Goal: Task Accomplishment & Management: Complete application form

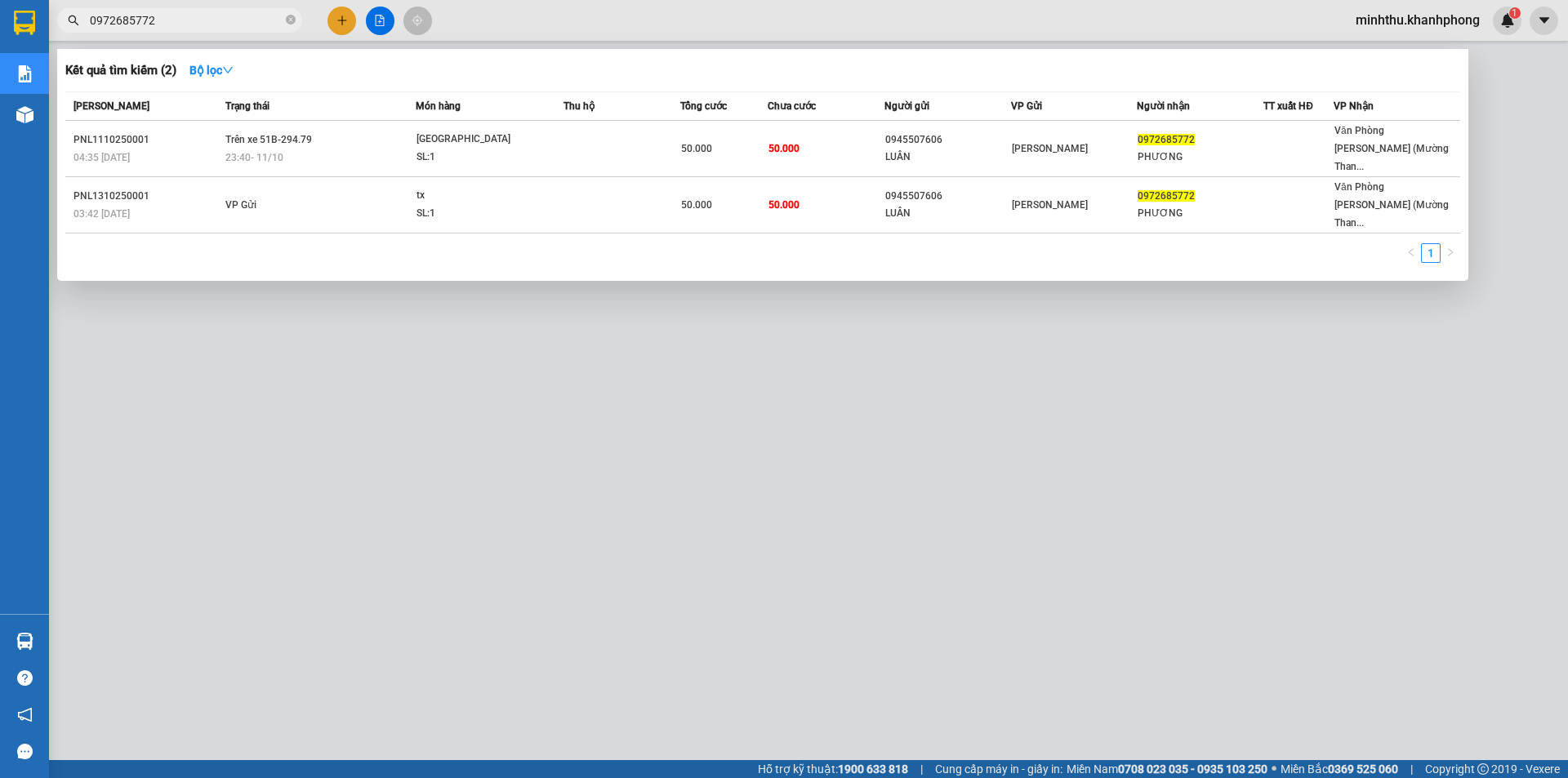
drag, startPoint x: 189, startPoint y: 14, endPoint x: 159, endPoint y: 13, distance: 30.0
click at [160, 18] on input "0972685772" at bounding box center [186, 20] width 193 height 18
click at [161, 16] on input "0972685772" at bounding box center [186, 20] width 193 height 18
click at [203, 16] on input "0972685772" at bounding box center [186, 20] width 193 height 18
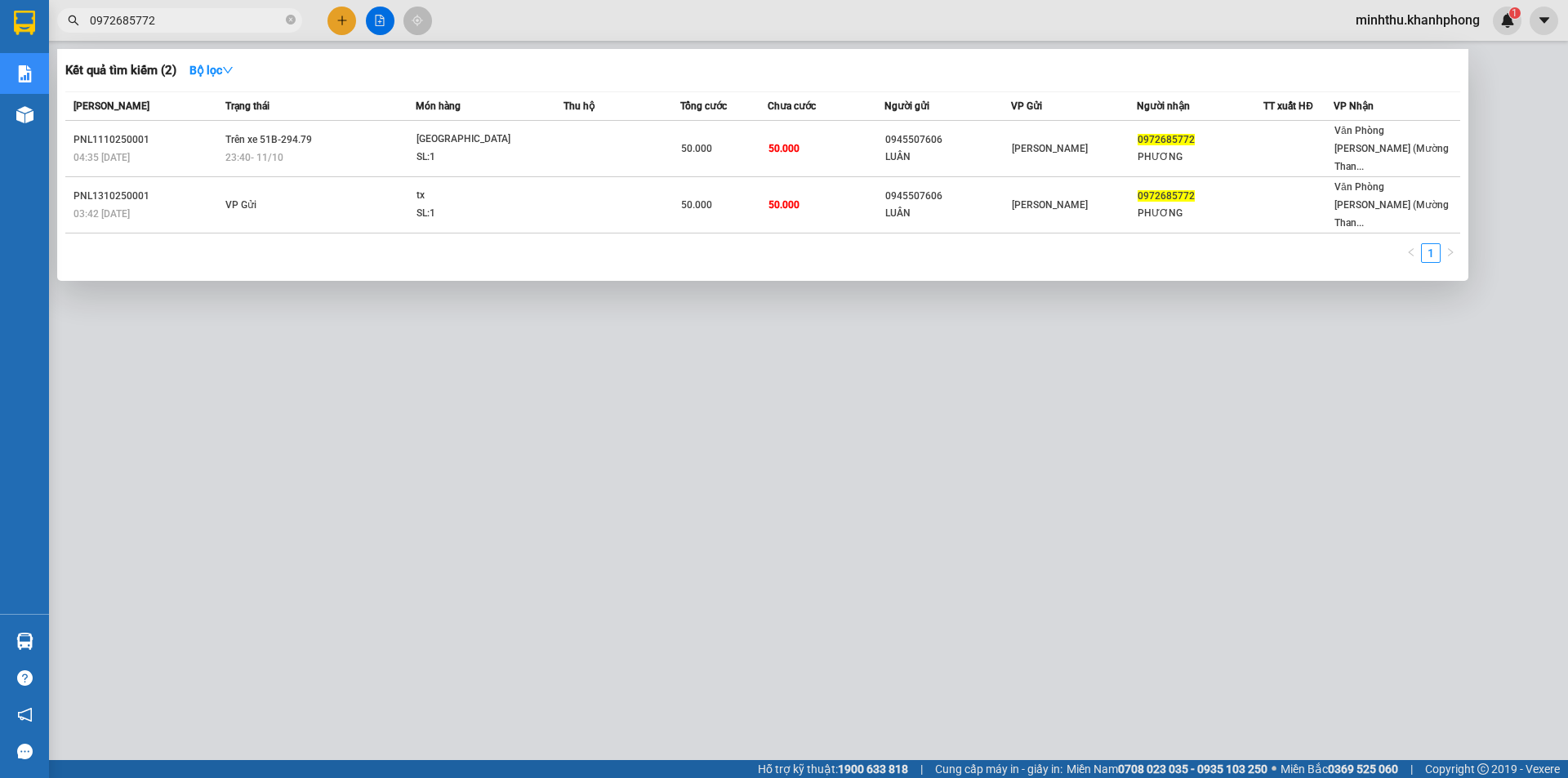
paste input "06886646"
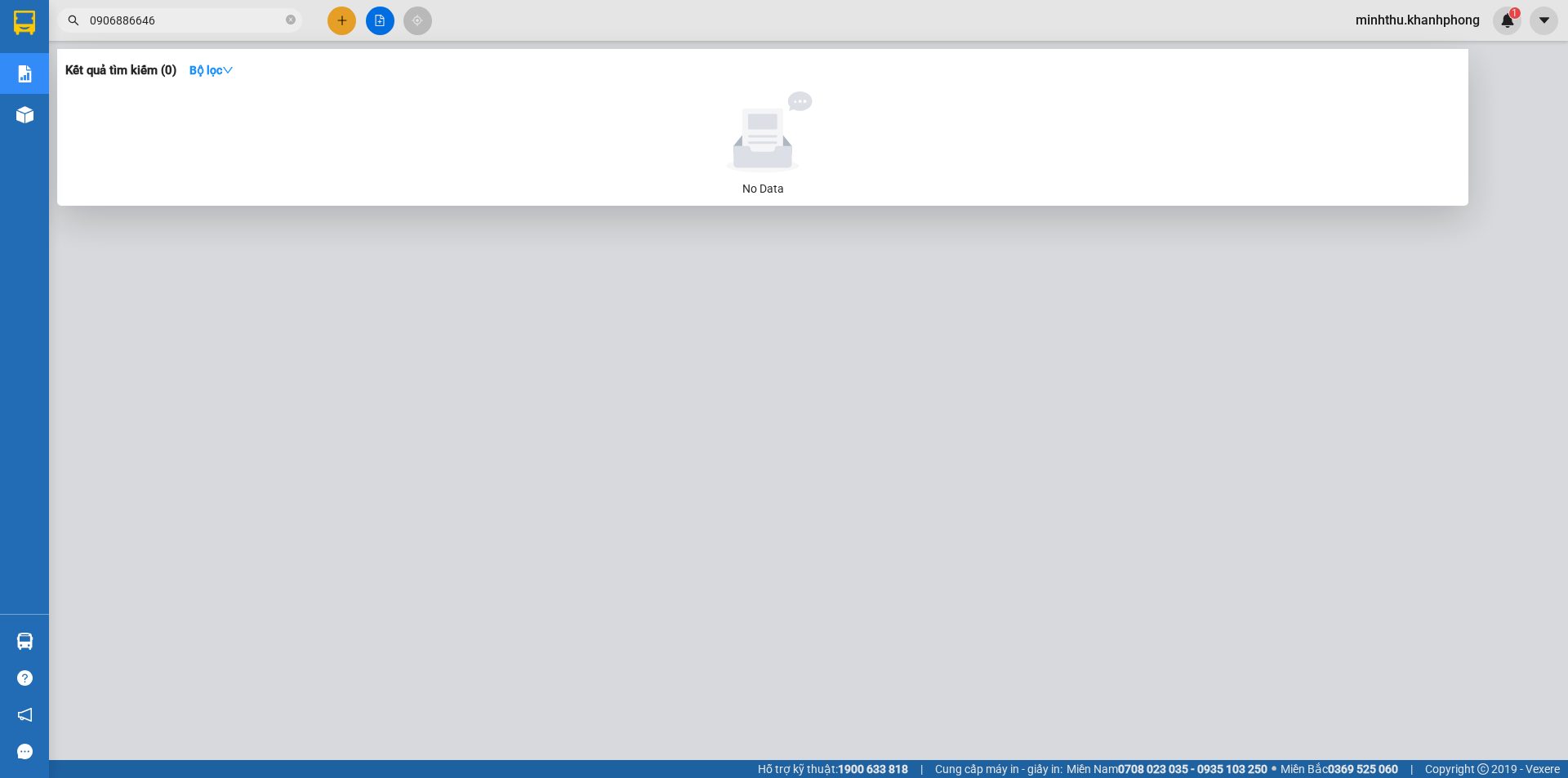
type input "0906886646"
click at [1442, 24] on div at bounding box center [784, 389] width 1568 height 778
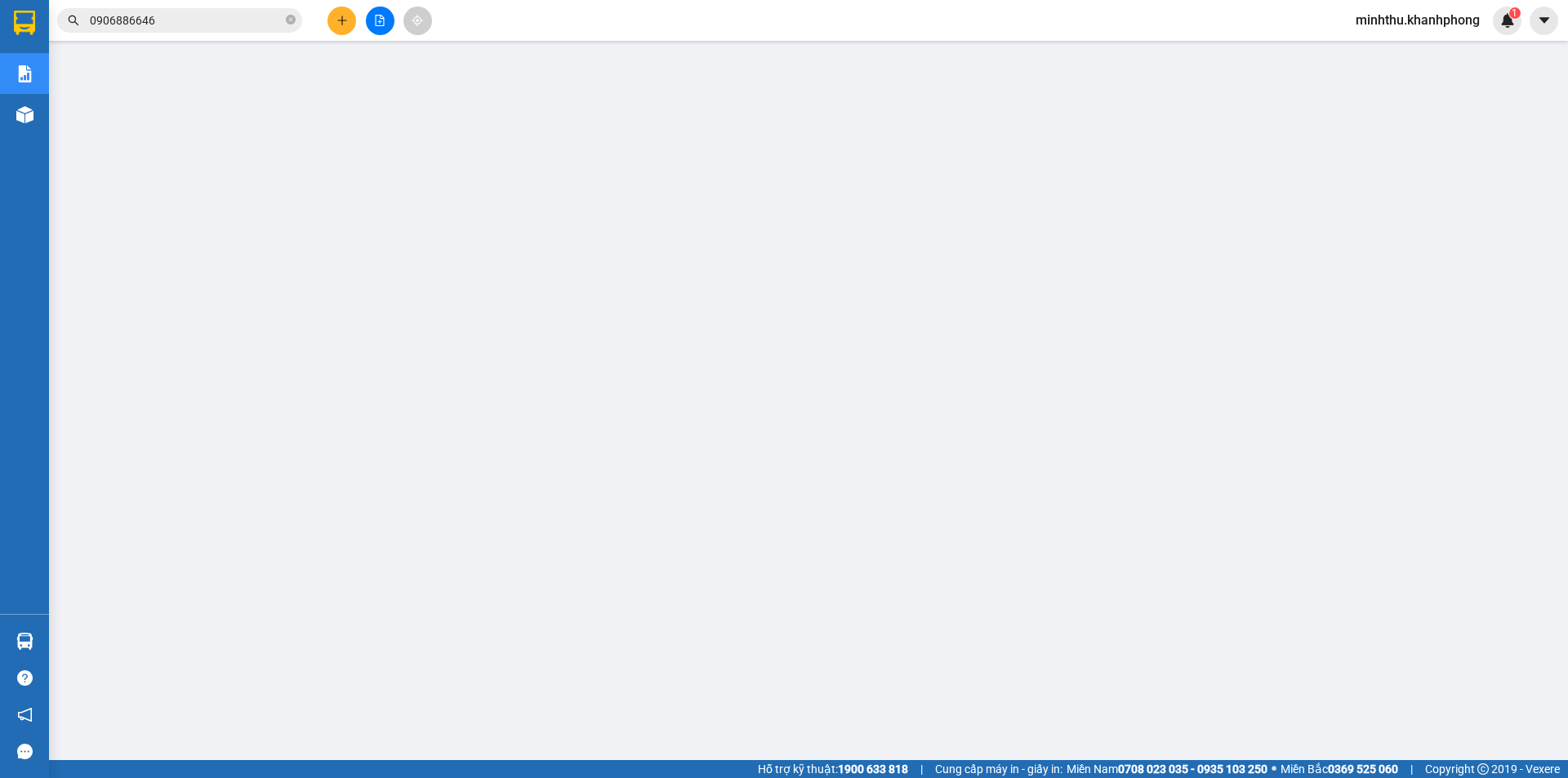
click at [1385, 24] on span "minhthu.khanhphong" at bounding box center [1417, 20] width 150 height 20
click at [1400, 53] on span "Đăng xuất" at bounding box center [1423, 50] width 119 height 18
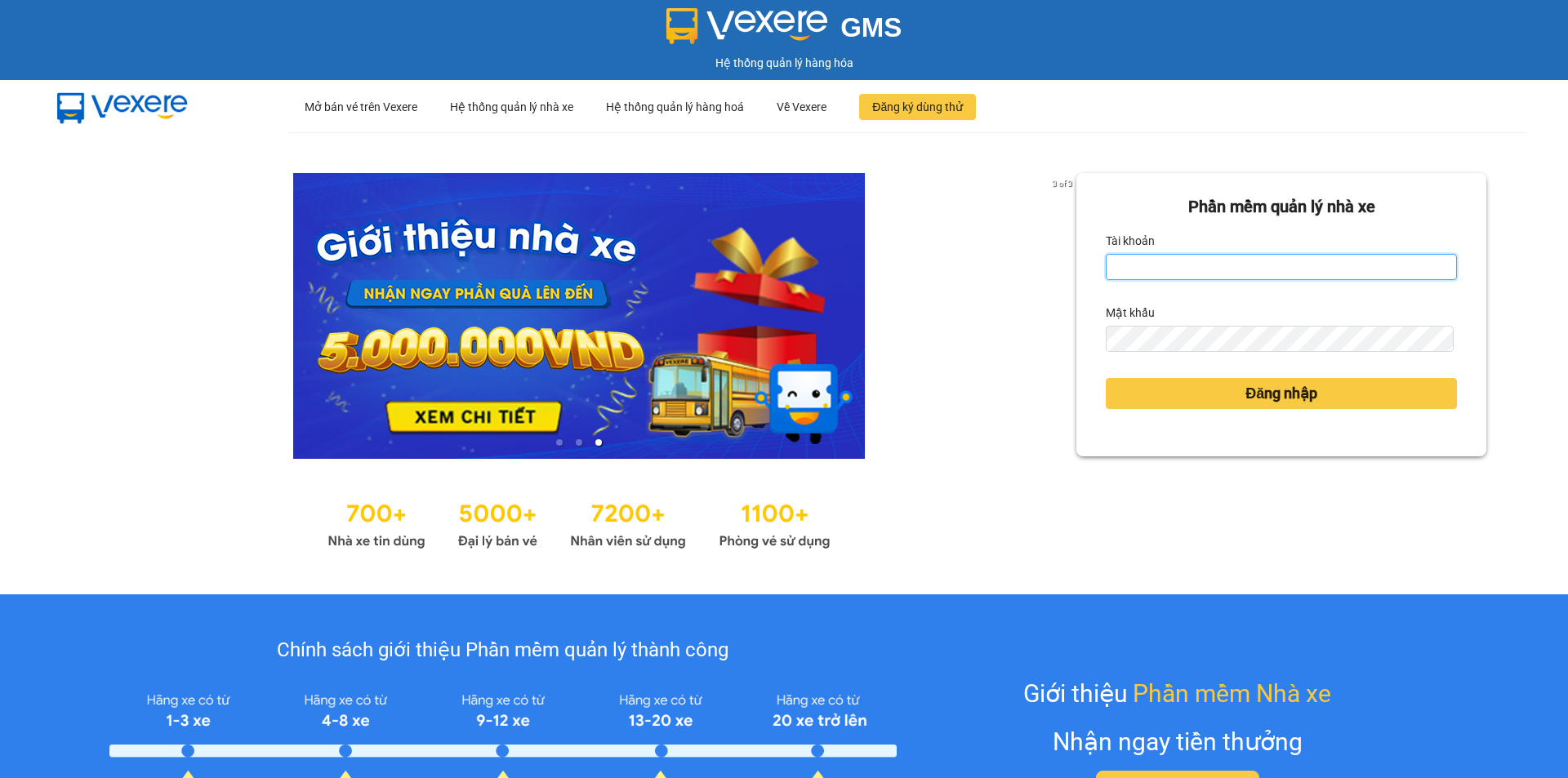
click at [1182, 255] on input "Tài khoản" at bounding box center [1280, 267] width 351 height 26
type input "phuong.khanhphong"
click at [1239, 266] on input "phuong.khanhphong" at bounding box center [1280, 267] width 351 height 26
click at [1237, 266] on input "phuong.khanhphong" at bounding box center [1280, 267] width 351 height 26
click at [1236, 266] on input "phuong.khanhphong" at bounding box center [1280, 267] width 351 height 26
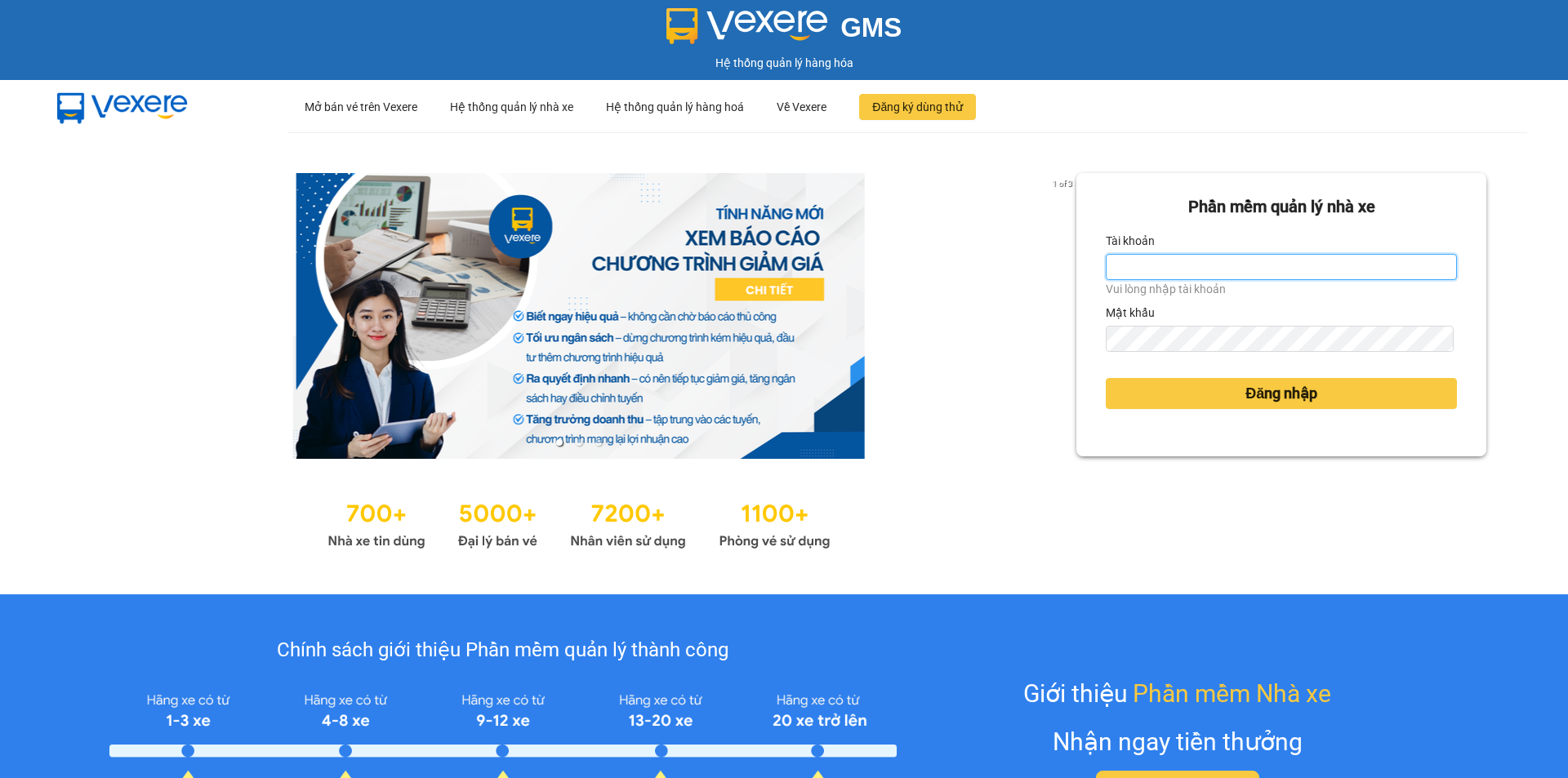
click at [1229, 267] on input "Tài khoản" at bounding box center [1280, 267] width 351 height 26
type input "khanhvy.khanhphong"
click at [1176, 344] on form "Phần mềm quản lý nhà xe Tài khoản khanhvy.khanhphong Vui lòng nhập tài khoản Mậ…" at bounding box center [1280, 315] width 351 height 241
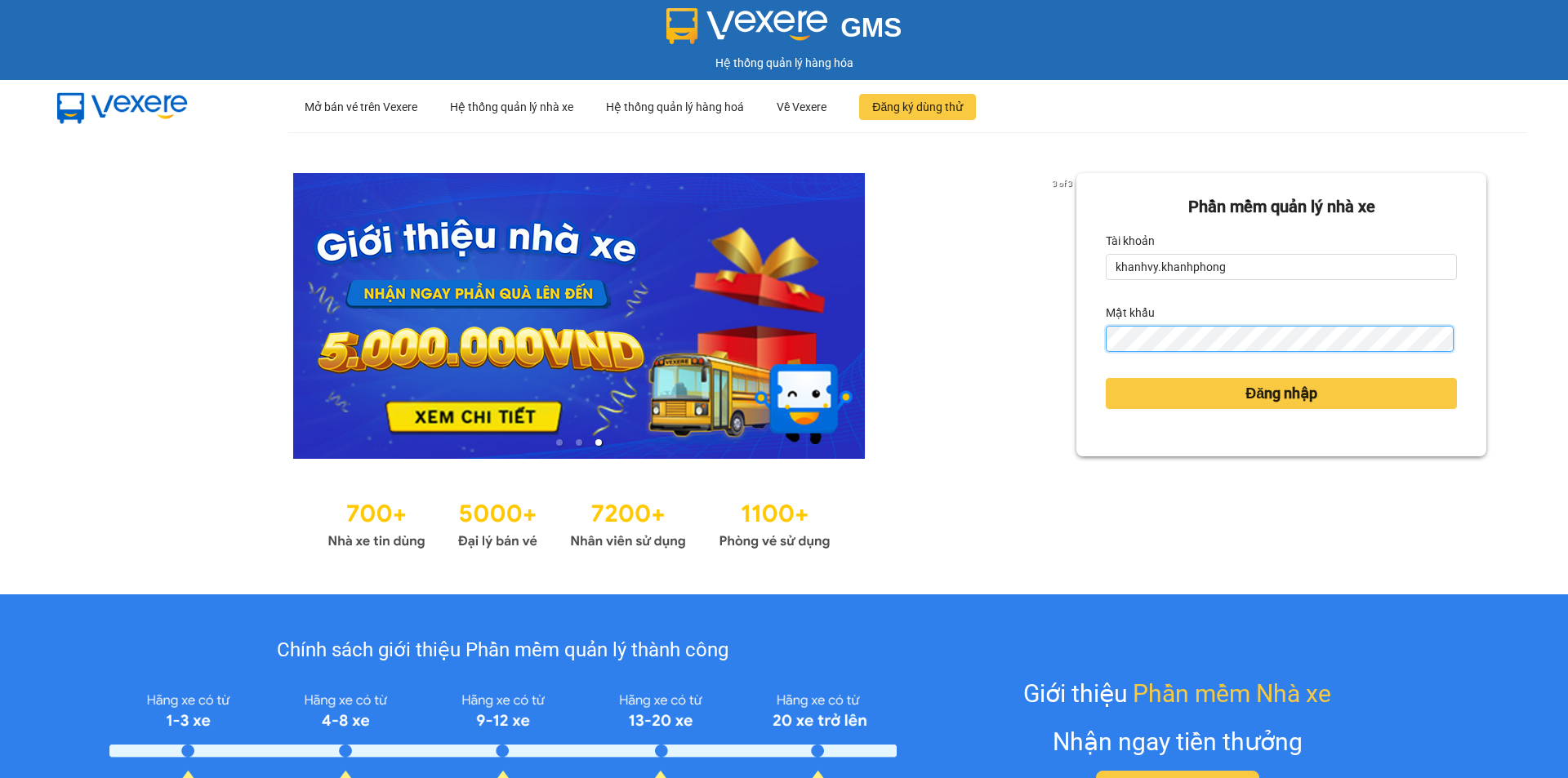
click at [1105, 378] on button "Đăng nhập" at bounding box center [1280, 393] width 351 height 31
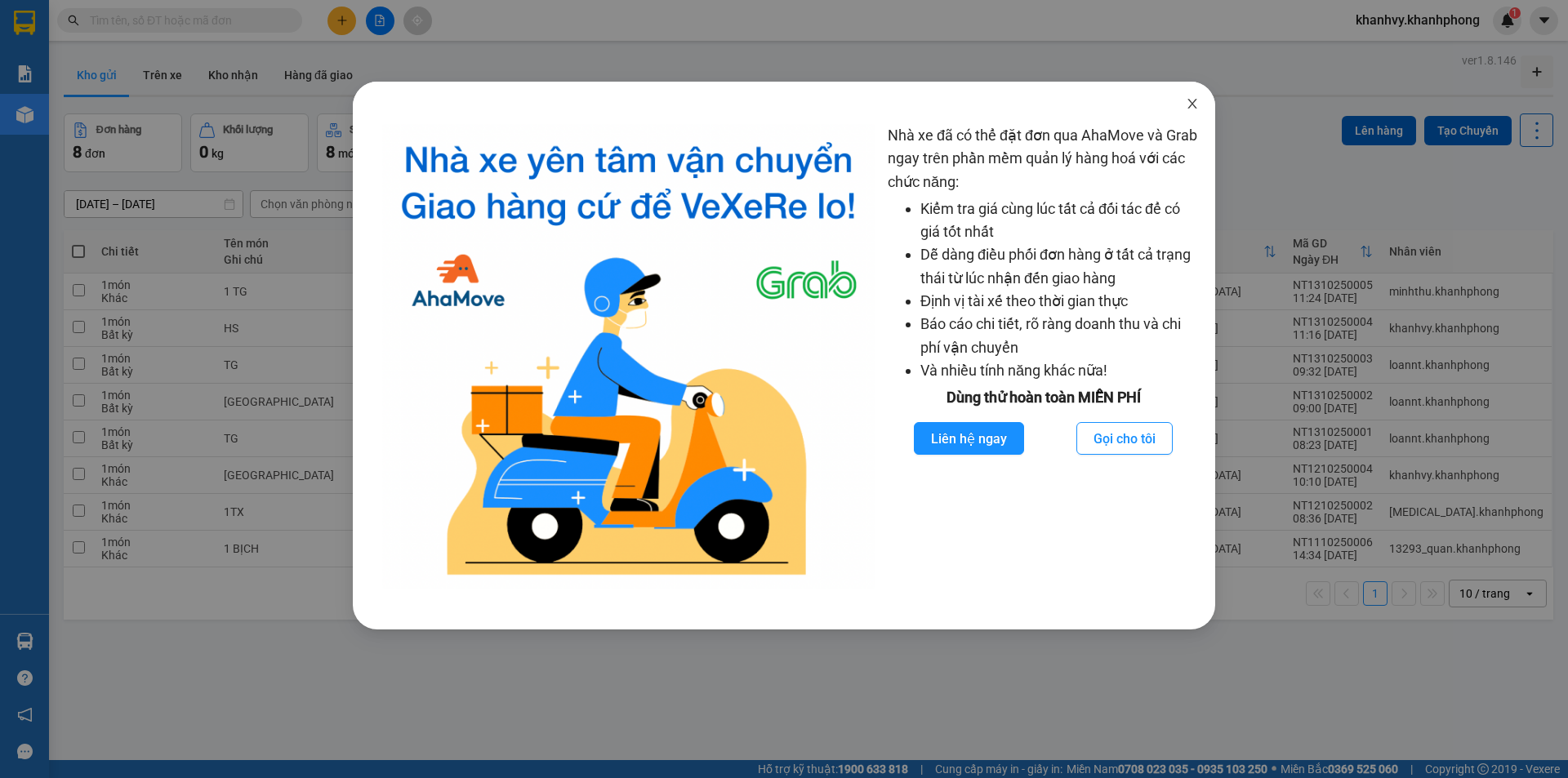
click at [1191, 108] on icon "close" at bounding box center [1193, 104] width 13 height 13
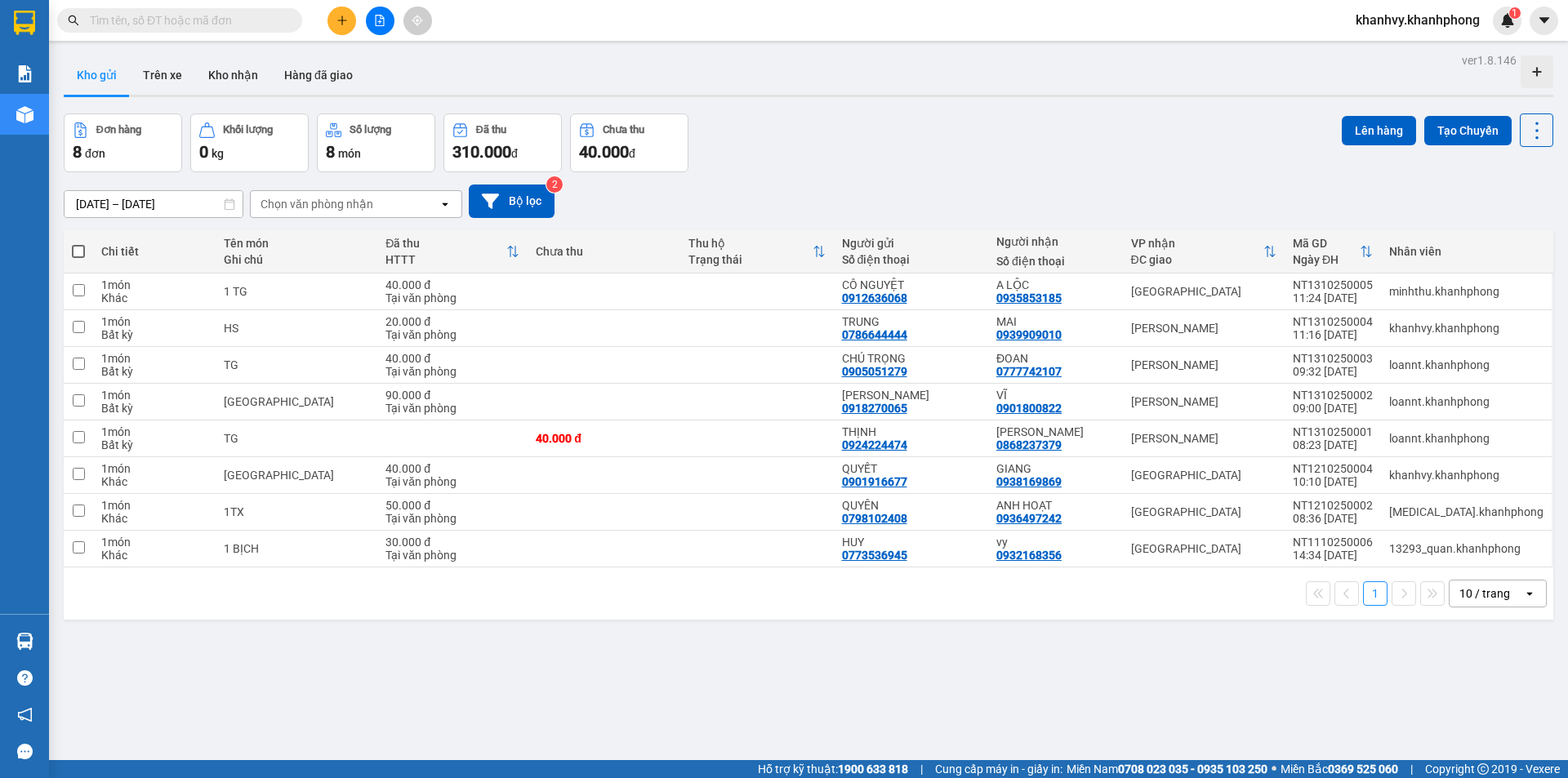
click at [348, 19] on button at bounding box center [342, 21] width 29 height 29
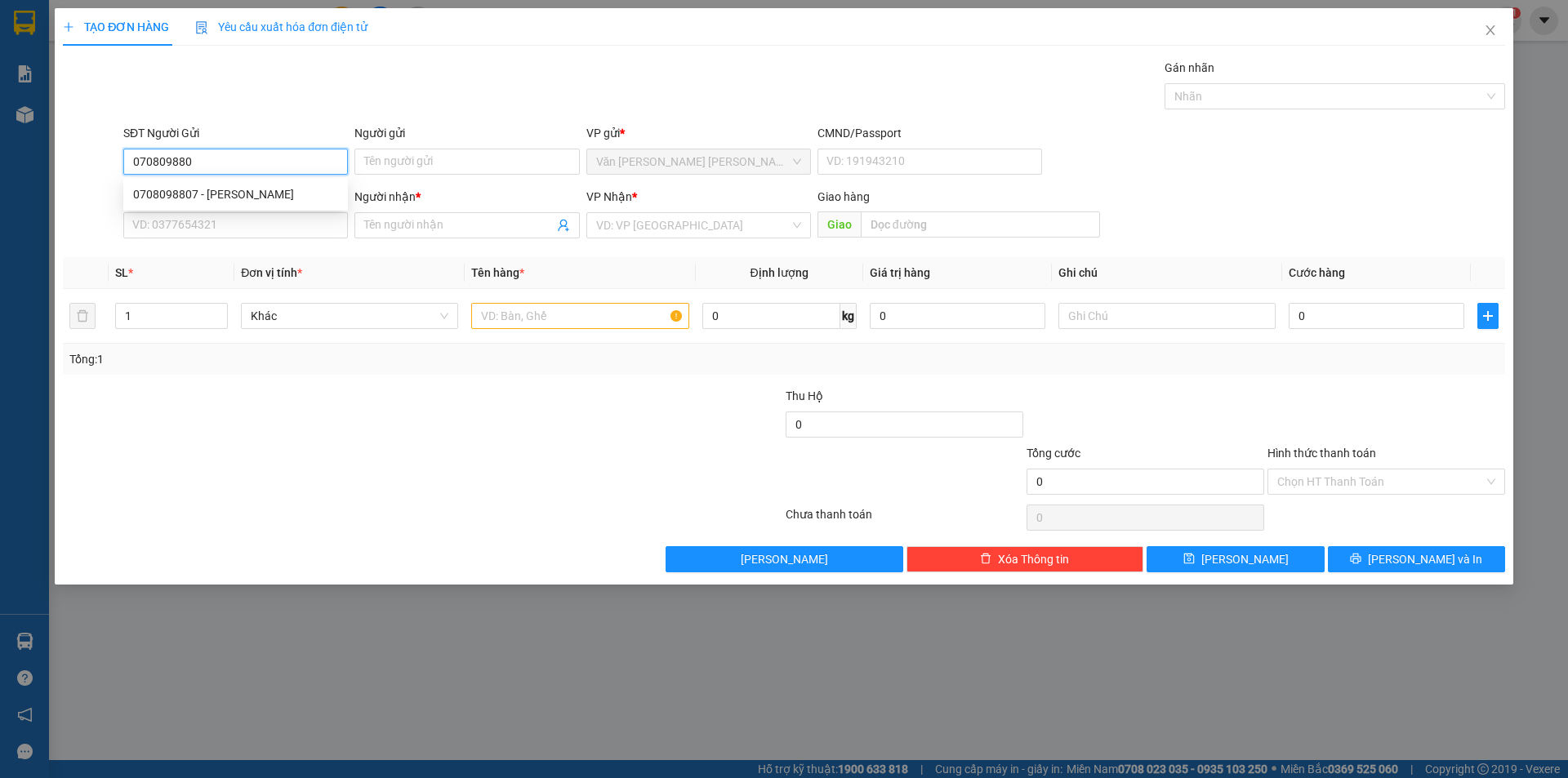
type input "0708098807"
click at [289, 196] on div "0708098807 - NHUNG" at bounding box center [235, 194] width 205 height 18
type input "NHUNG"
type input "0708098807"
click at [261, 226] on input "SĐT Người Nhận" at bounding box center [235, 225] width 225 height 26
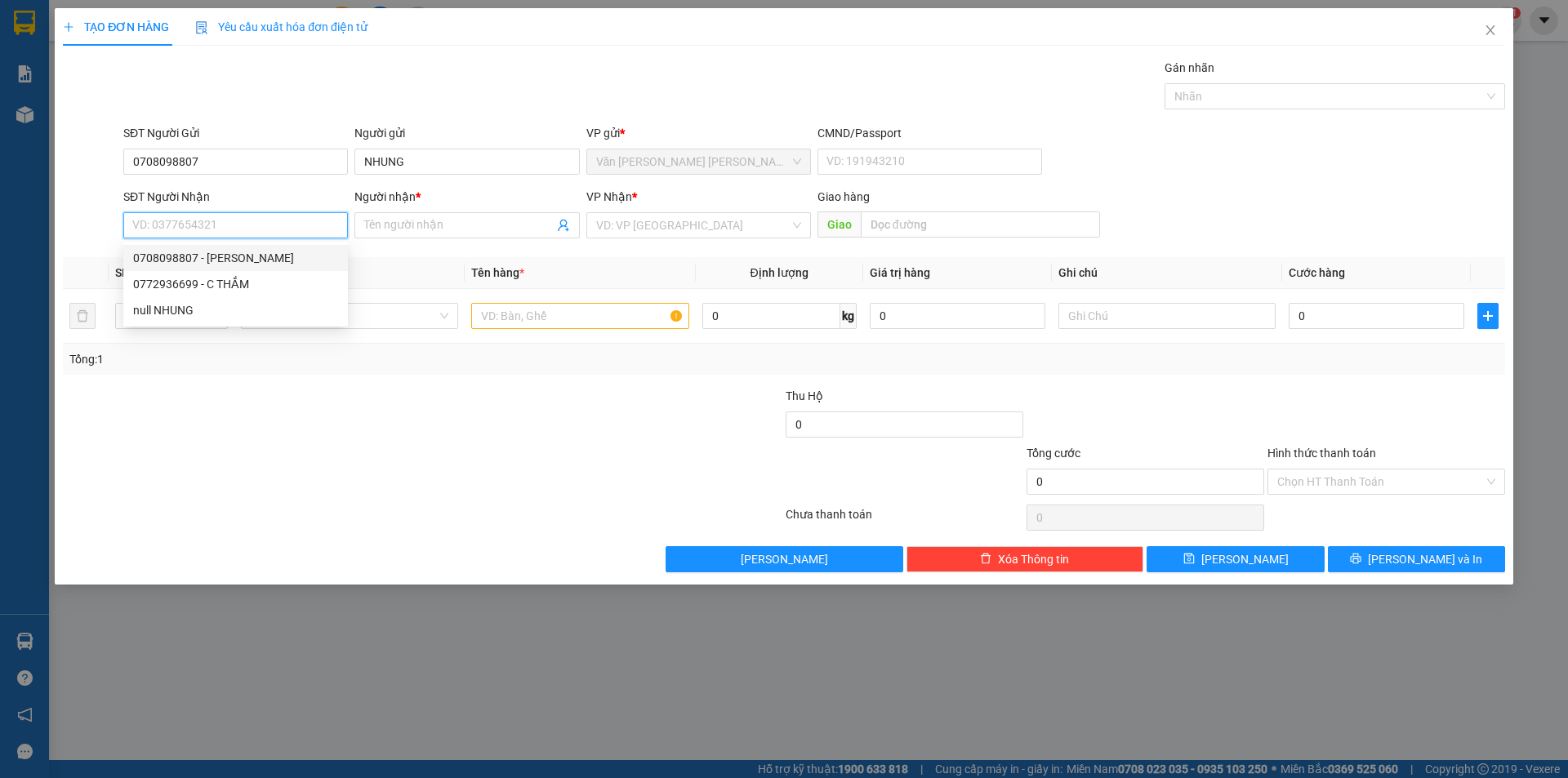
drag, startPoint x: 278, startPoint y: 248, endPoint x: 348, endPoint y: 194, distance: 88.4
click at [279, 246] on div "0708098807 - NHUNG" at bounding box center [235, 258] width 225 height 26
type input "0708098807"
type input "NHUNG"
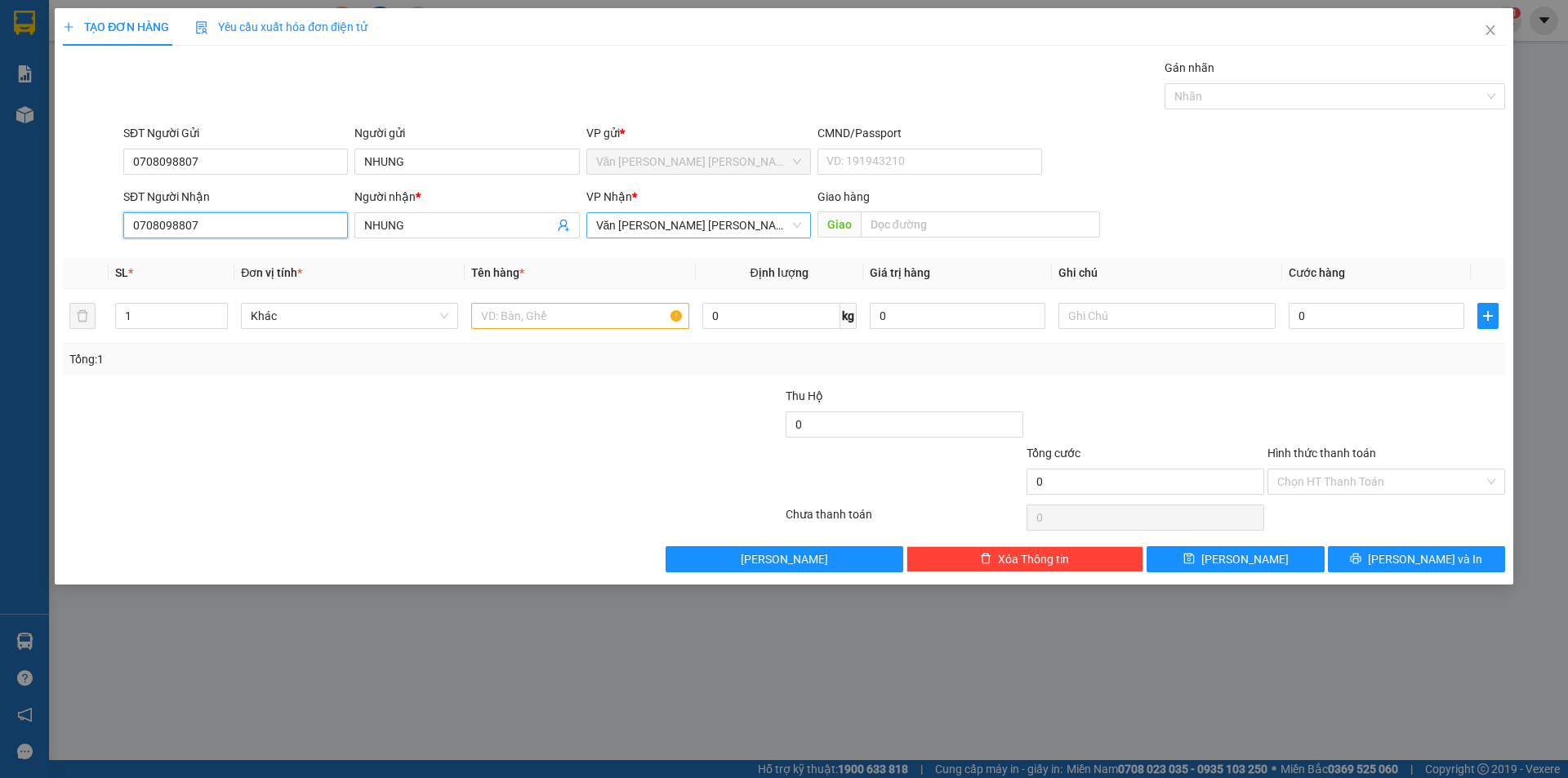
click at [660, 232] on span "Văn Phòng [PERSON_NAME] (Mường Thanh)" at bounding box center [698, 225] width 205 height 24
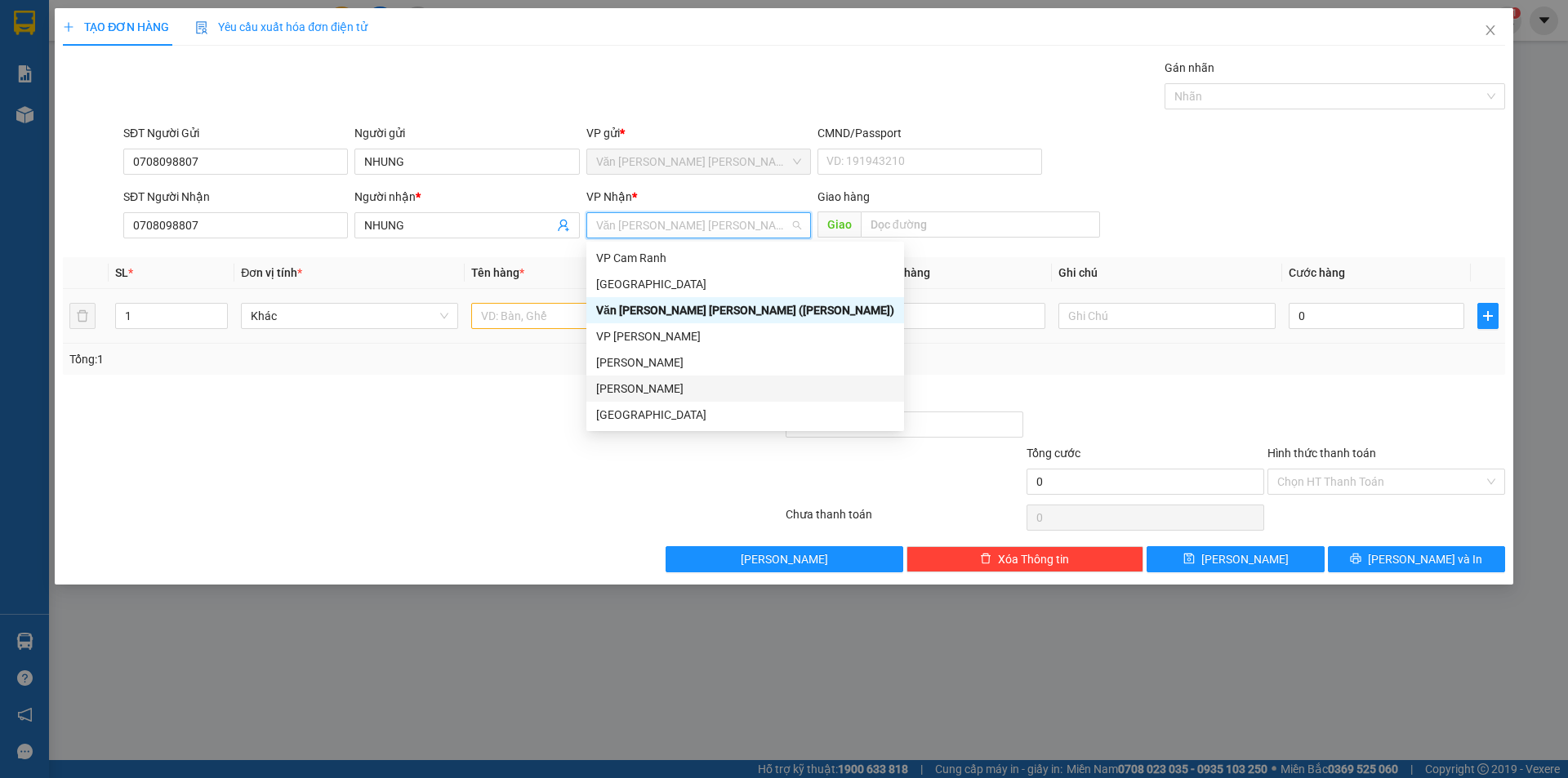
drag, startPoint x: 630, startPoint y: 390, endPoint x: 560, endPoint y: 341, distance: 85.4
click at [639, 386] on div "[PERSON_NAME]" at bounding box center [745, 388] width 298 height 18
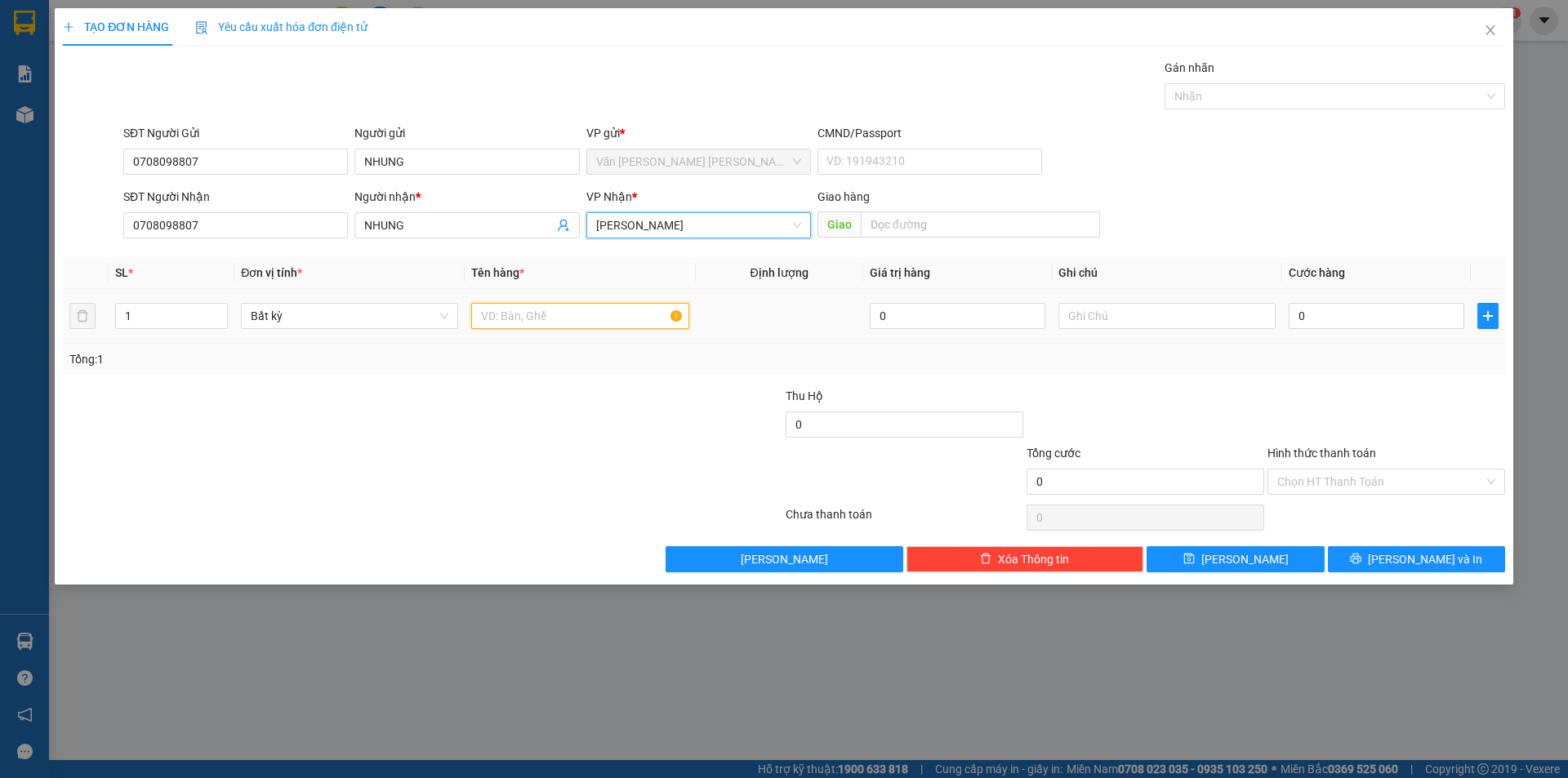
click at [556, 319] on input "text" at bounding box center [580, 316] width 217 height 26
type input "hộp"
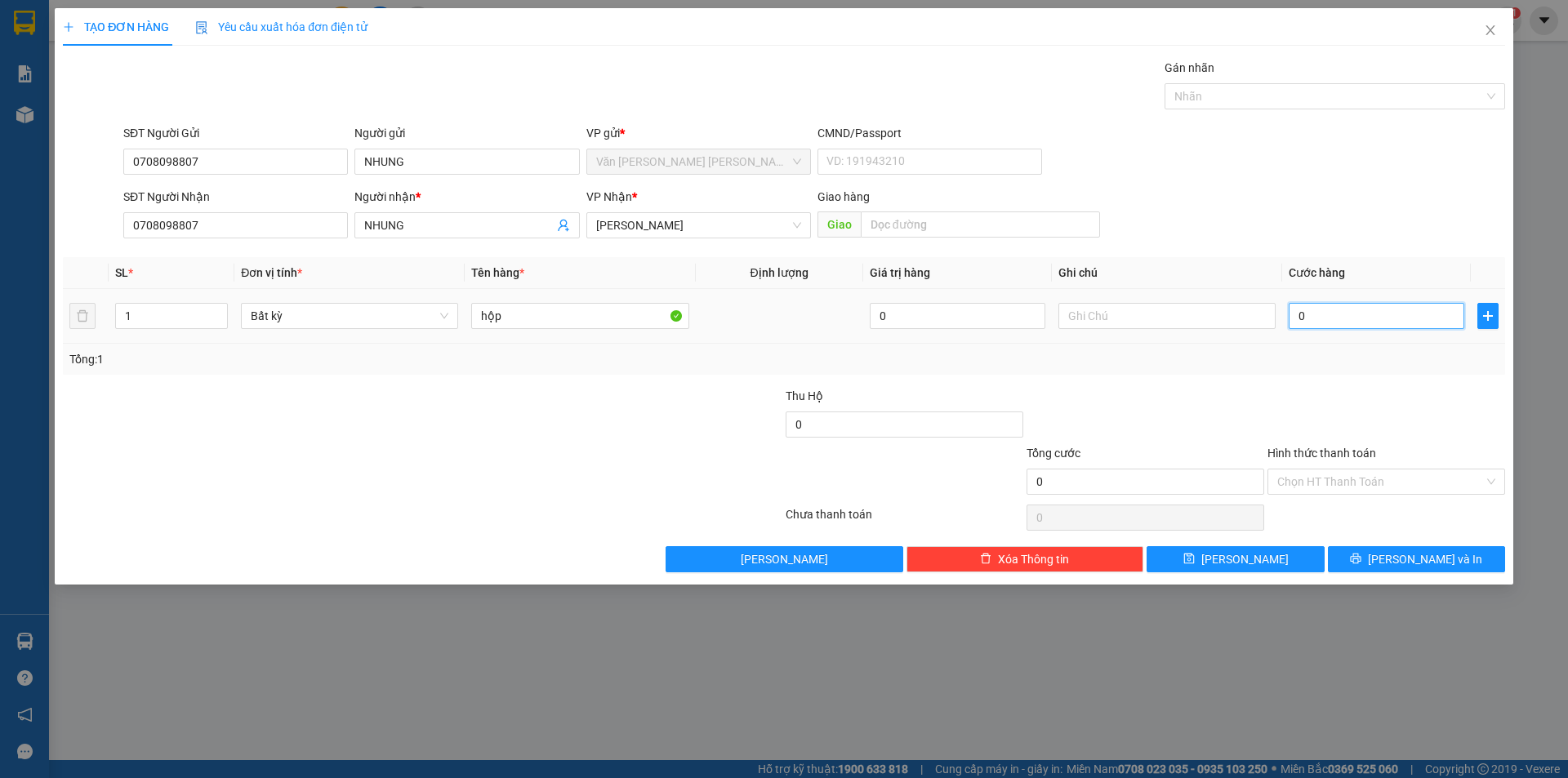
click at [1351, 315] on input "0" at bounding box center [1376, 316] width 176 height 26
type input "3"
type input "30"
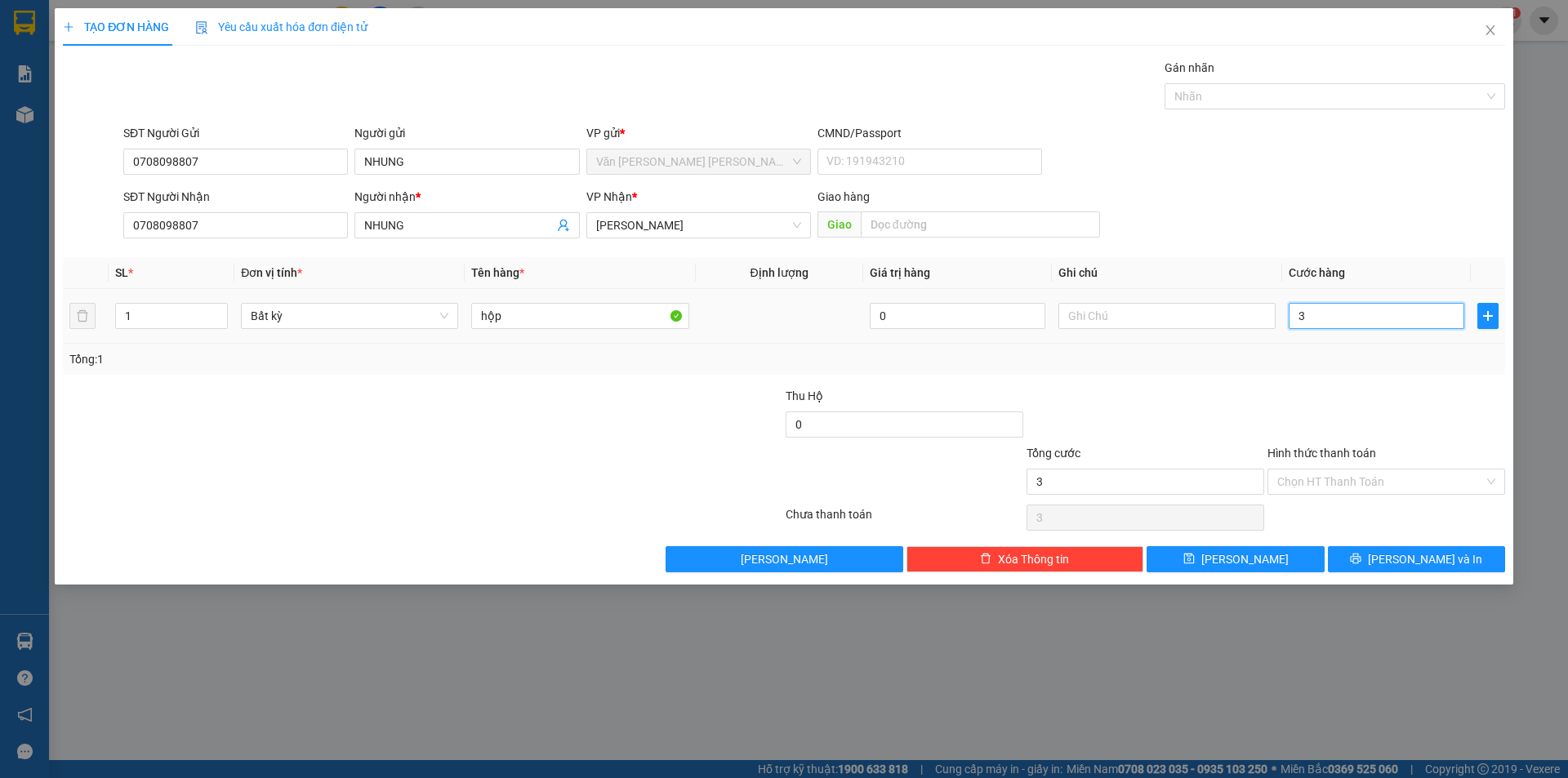
type input "30"
type input "30.000"
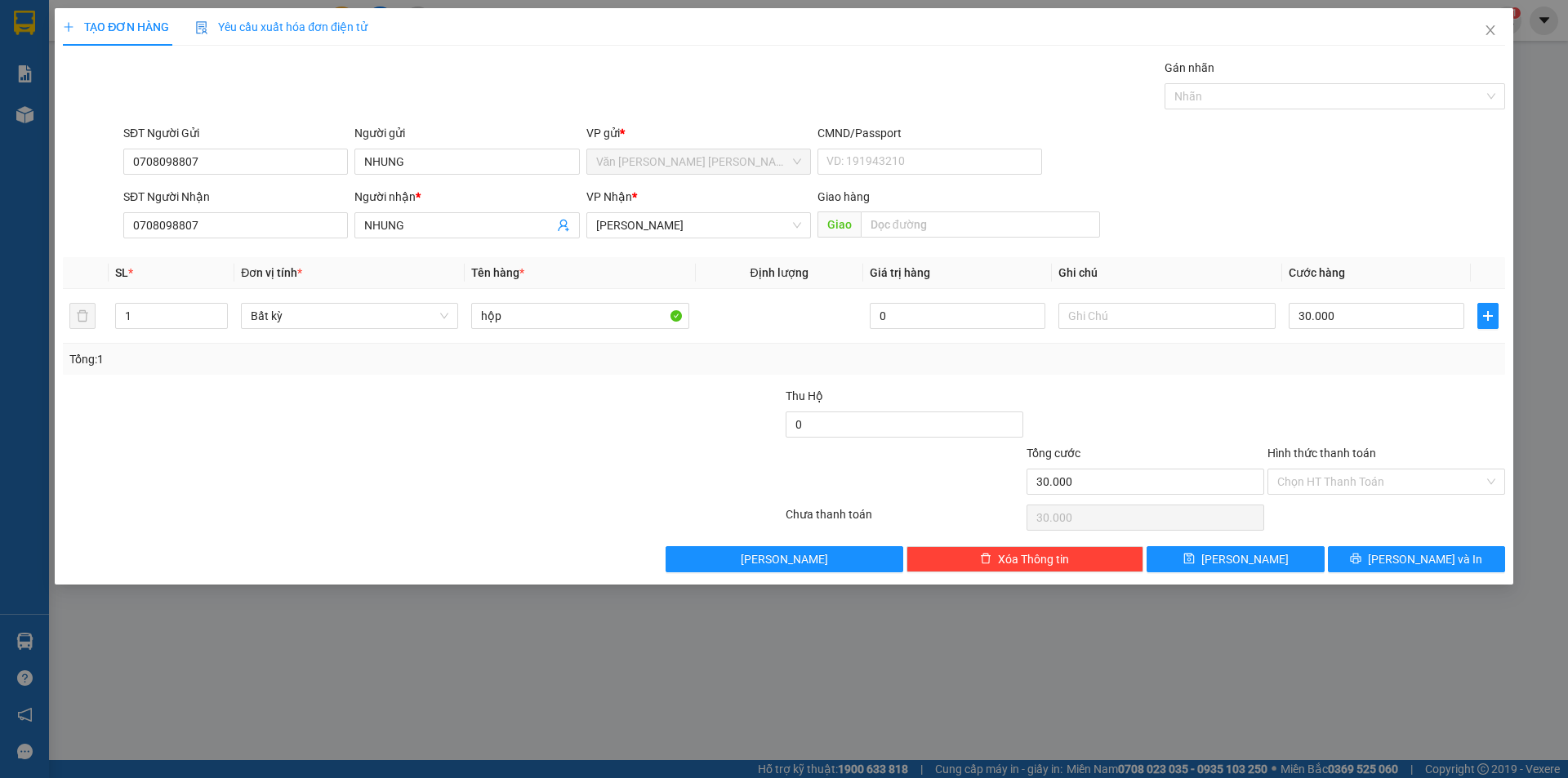
click at [1157, 415] on div at bounding box center [1145, 416] width 241 height 57
drag, startPoint x: 1432, startPoint y: 557, endPoint x: 1420, endPoint y: 540, distance: 20.8
click at [1433, 557] on span "Lưu và In" at bounding box center [1425, 559] width 114 height 18
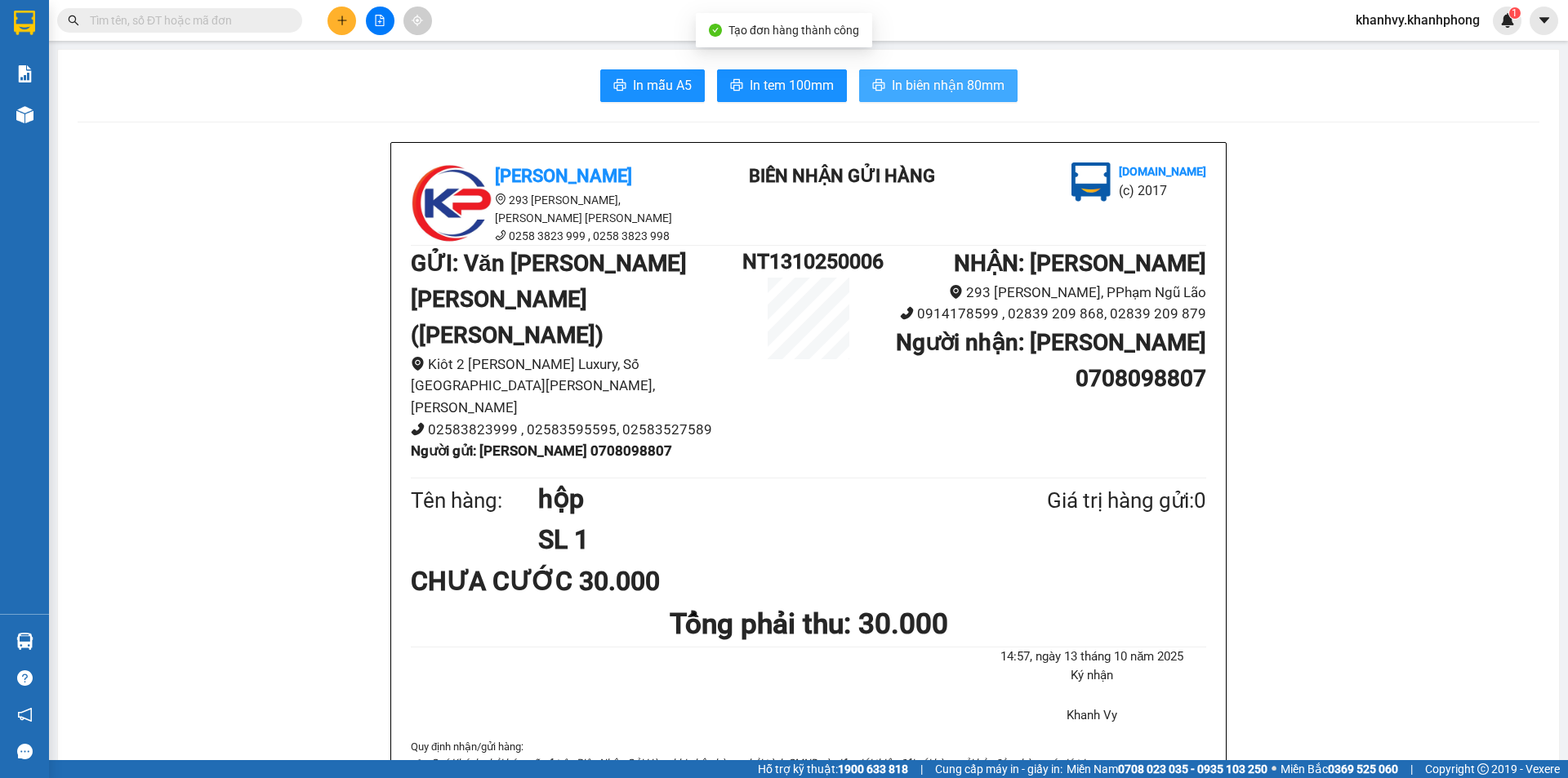
drag, startPoint x: 881, startPoint y: 93, endPoint x: 885, endPoint y: 84, distance: 9.8
click at [885, 88] on button "In biên nhận 80mm" at bounding box center [938, 85] width 158 height 33
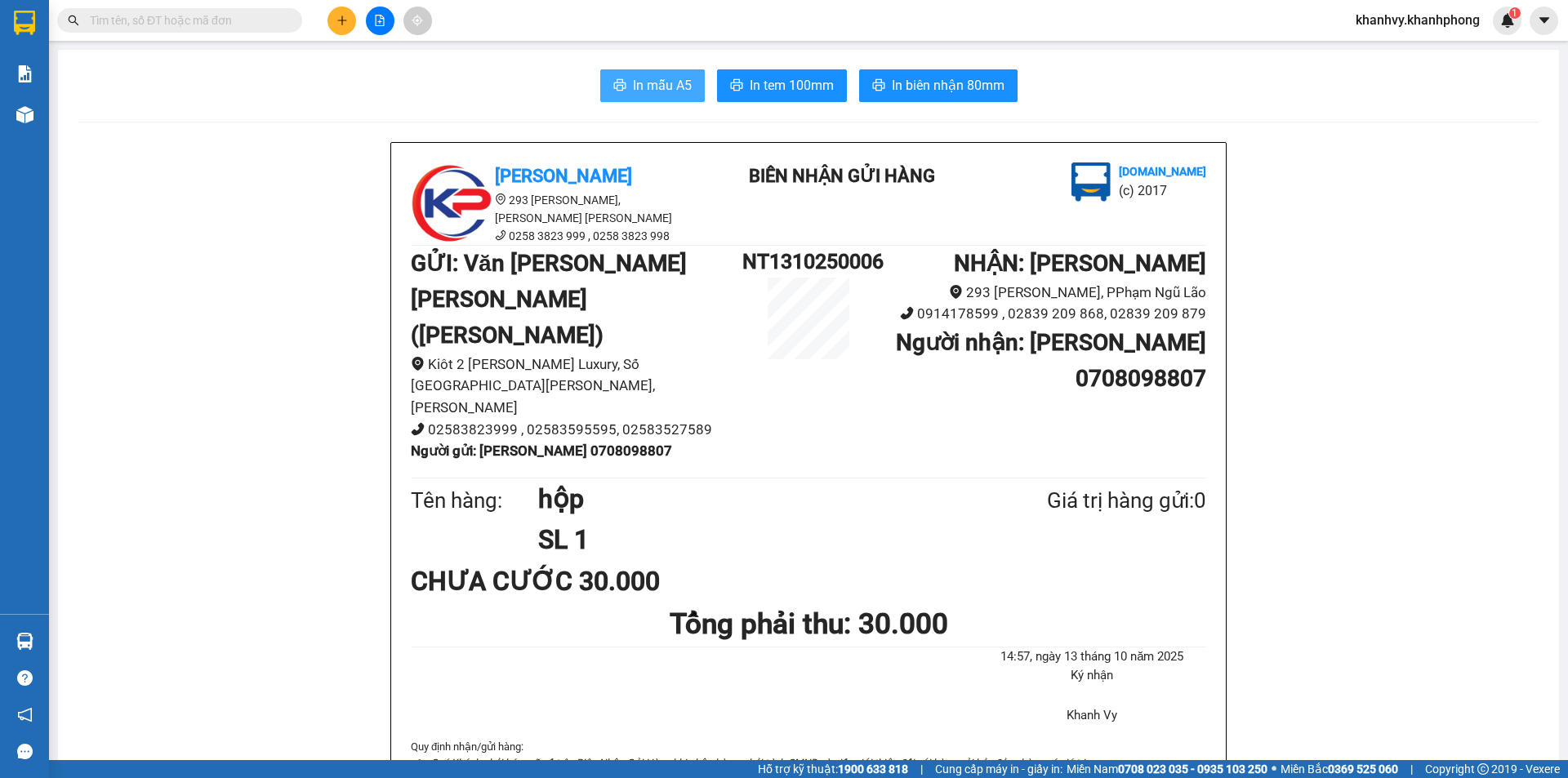
click at [623, 88] on button "In mẫu A5" at bounding box center [652, 85] width 104 height 33
